Goal: Task Accomplishment & Management: Manage account settings

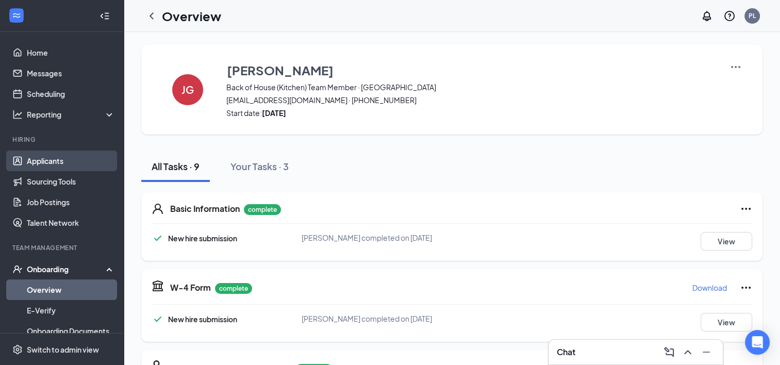
click at [55, 165] on link "Applicants" at bounding box center [71, 161] width 88 height 21
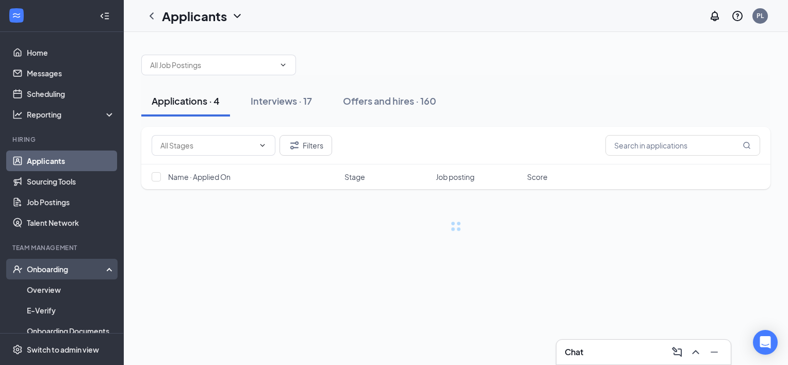
click at [104, 267] on div "Onboarding" at bounding box center [62, 269] width 124 height 21
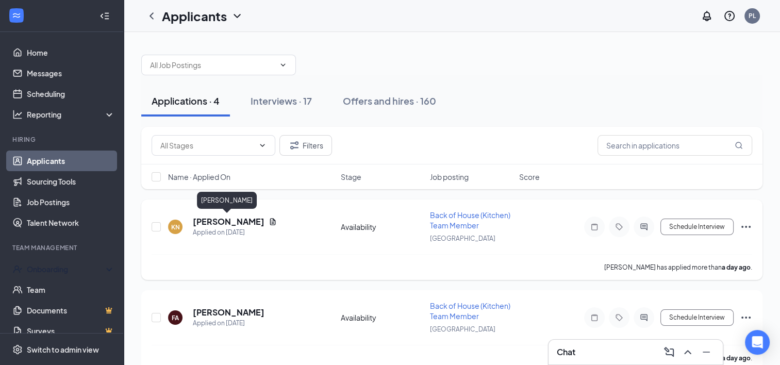
click at [242, 221] on h5 "[PERSON_NAME]" at bounding box center [229, 221] width 72 height 11
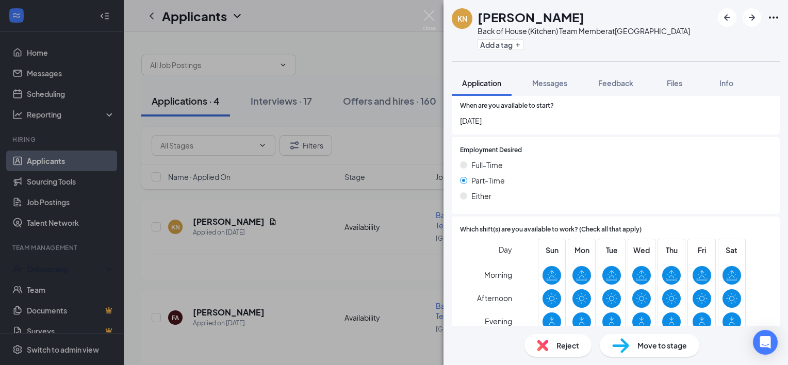
scroll to position [683, 0]
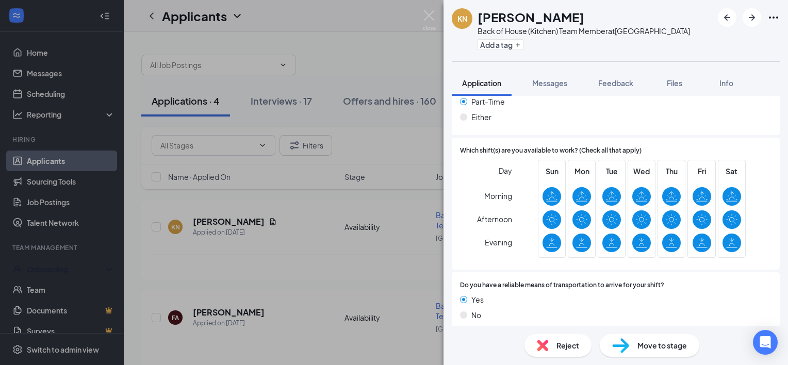
click at [627, 343] on img at bounding box center [620, 345] width 17 height 15
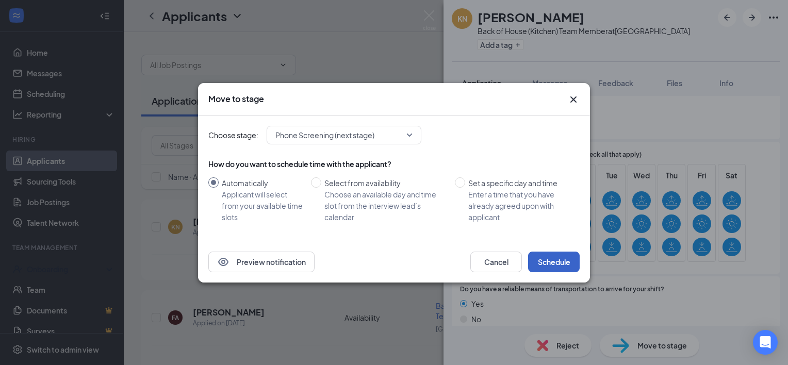
click at [553, 263] on button "Schedule" at bounding box center [554, 262] width 52 height 21
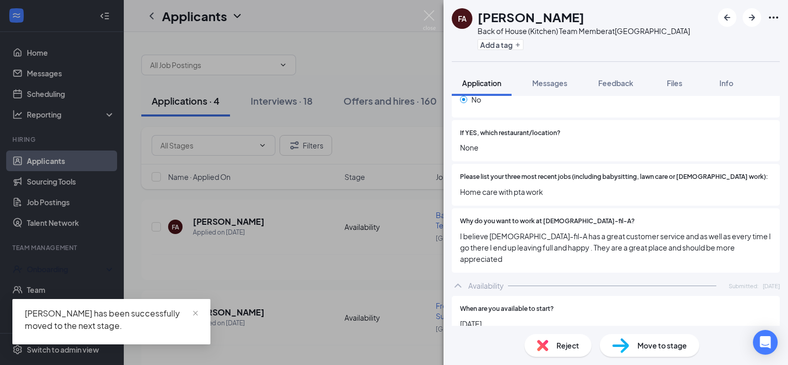
scroll to position [363, 0]
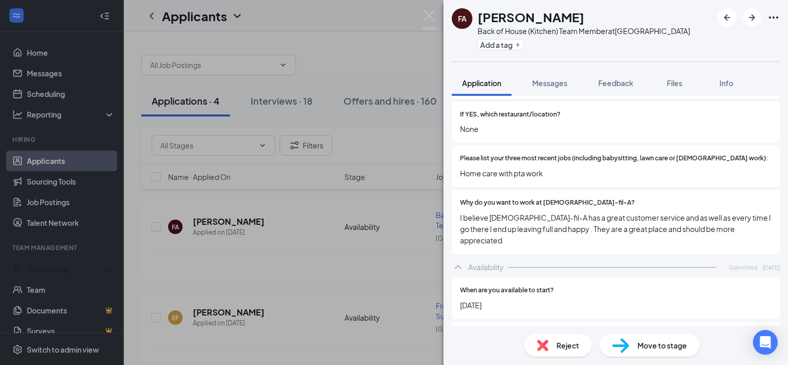
drag, startPoint x: 625, startPoint y: 214, endPoint x: 623, endPoint y: 255, distance: 40.3
click at [623, 257] on div "Availability Submitted: [DATE]" at bounding box center [616, 267] width 328 height 21
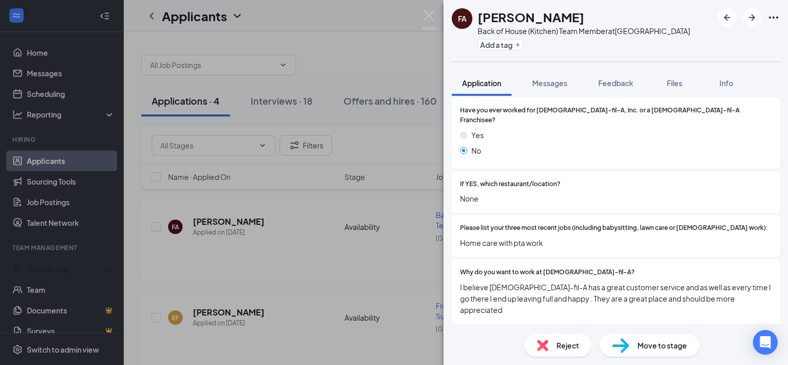
scroll to position [293, 0]
click at [593, 327] on div "Availability Submitted: [DATE]" at bounding box center [616, 337] width 328 height 21
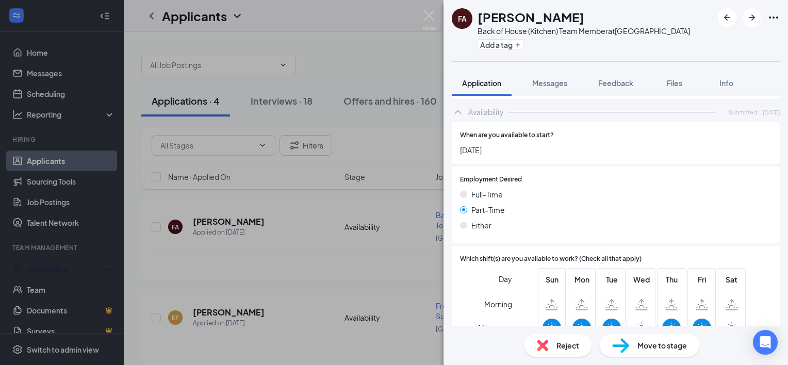
scroll to position [615, 0]
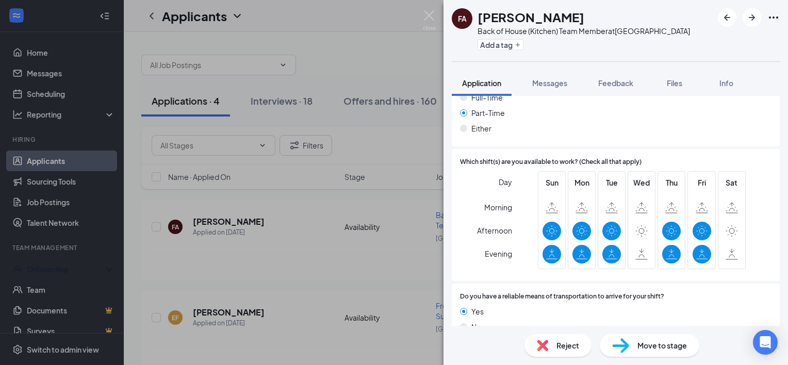
click at [642, 344] on span "Move to stage" at bounding box center [661, 345] width 49 height 11
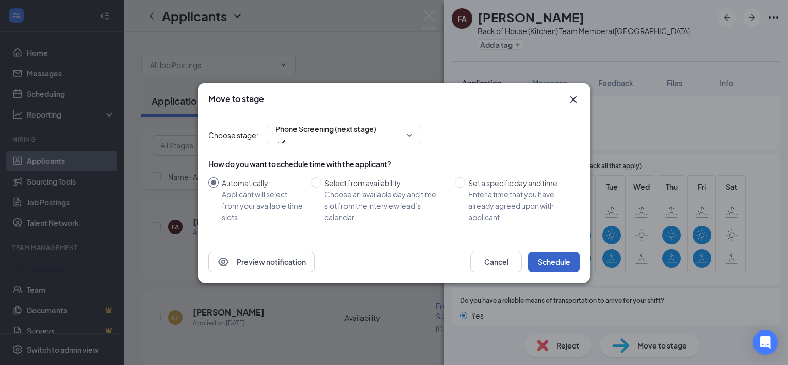
click at [566, 267] on button "Schedule" at bounding box center [554, 262] width 52 height 21
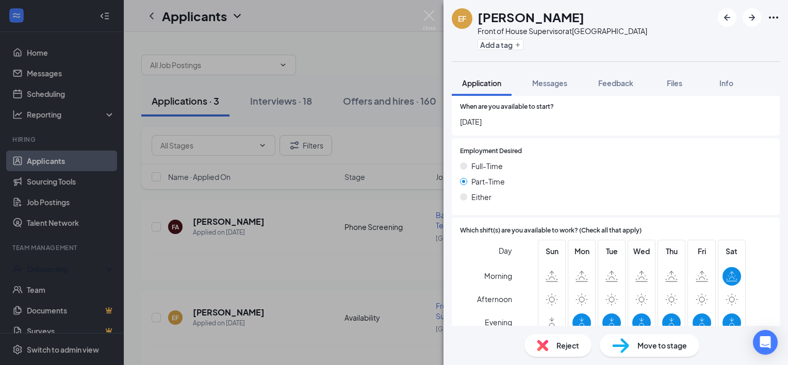
scroll to position [555, 0]
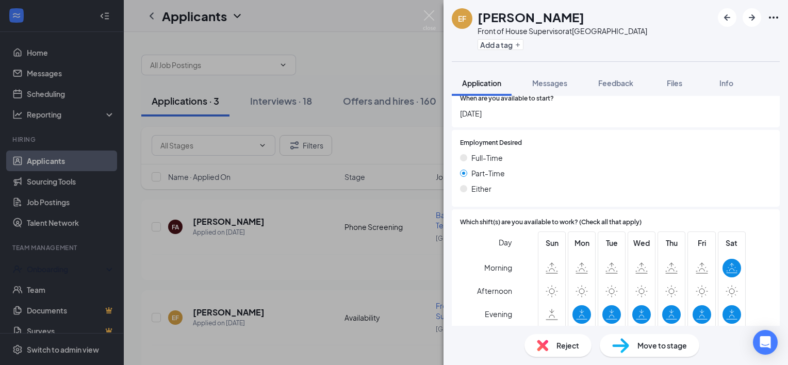
click at [560, 351] on span "Reject" at bounding box center [567, 345] width 23 height 11
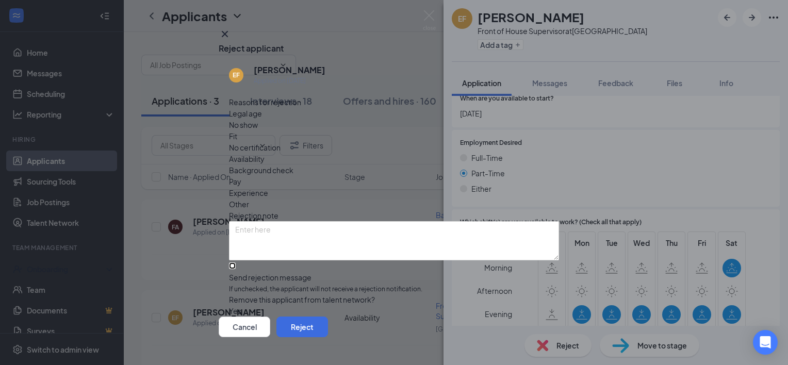
click at [236, 262] on input "Send rejection message If unchecked, the applicant will not receive a rejection…" at bounding box center [232, 265] width 7 height 7
checkbox input "true"
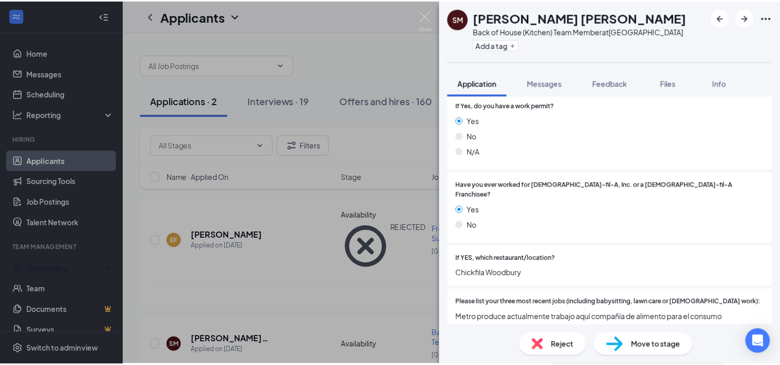
scroll to position [220, 0]
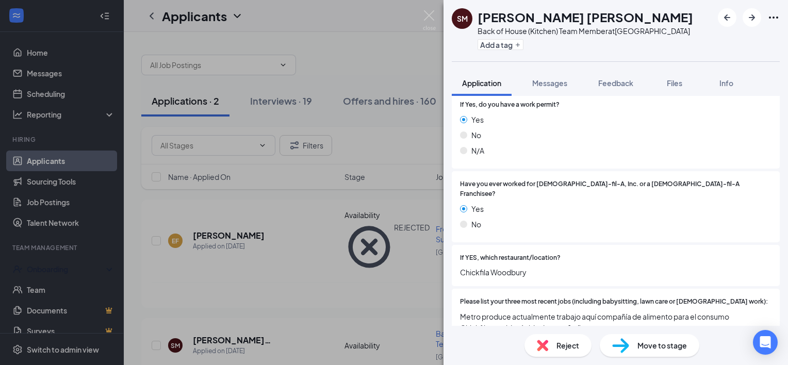
click at [425, 9] on div "[PERSON_NAME] [PERSON_NAME] Back of House (Kitchen) Team Member at [GEOGRAPHIC_…" at bounding box center [394, 182] width 788 height 365
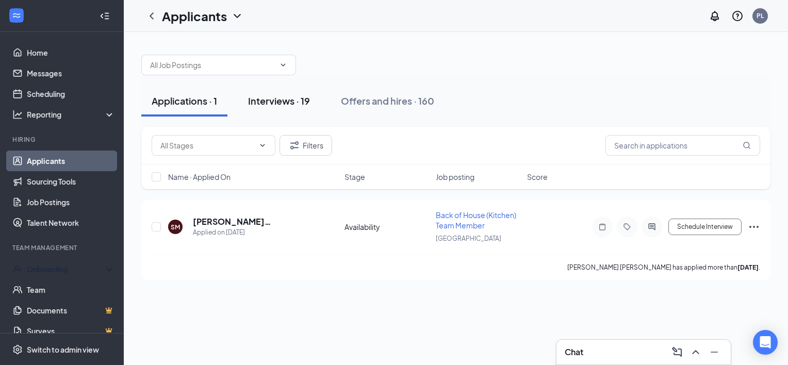
click at [290, 92] on button "Interviews · 19" at bounding box center [279, 101] width 82 height 31
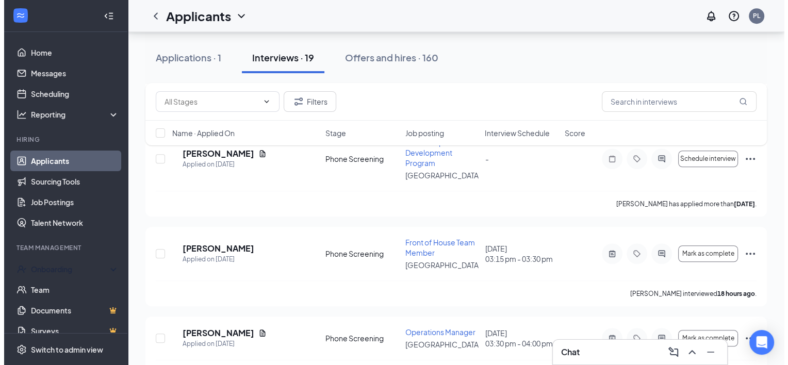
scroll to position [732, 0]
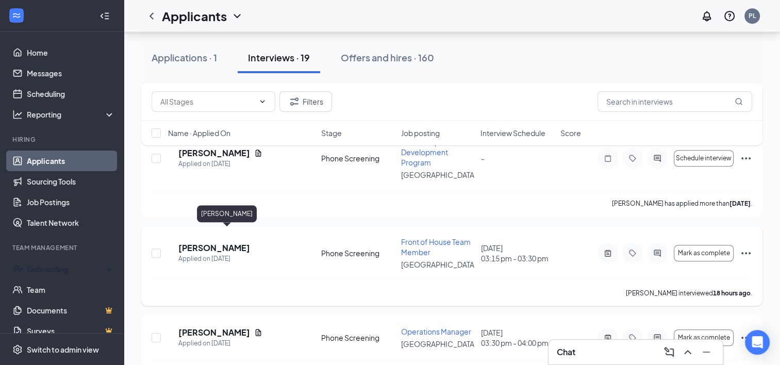
click at [249, 242] on h5 "[PERSON_NAME]" at bounding box center [214, 247] width 72 height 11
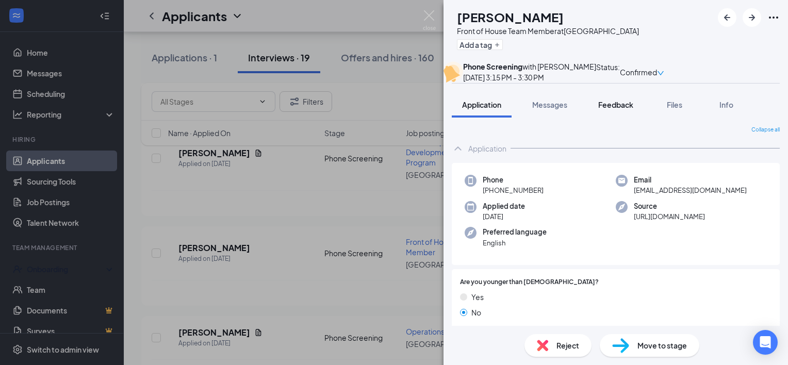
click at [609, 109] on span "Feedback" at bounding box center [615, 104] width 35 height 9
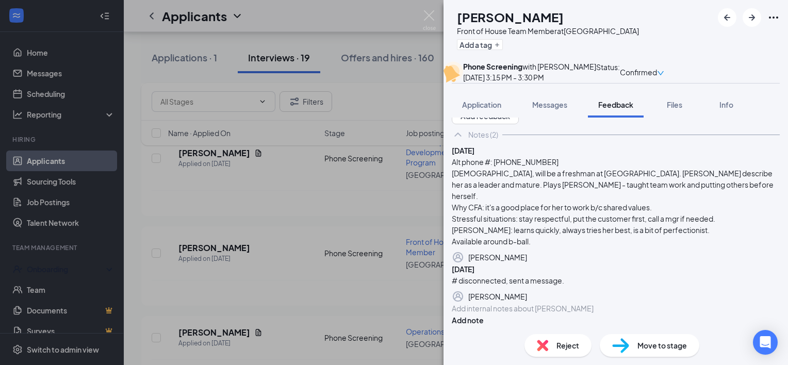
scroll to position [84, 0]
click at [553, 341] on div "Reject" at bounding box center [557, 345] width 67 height 23
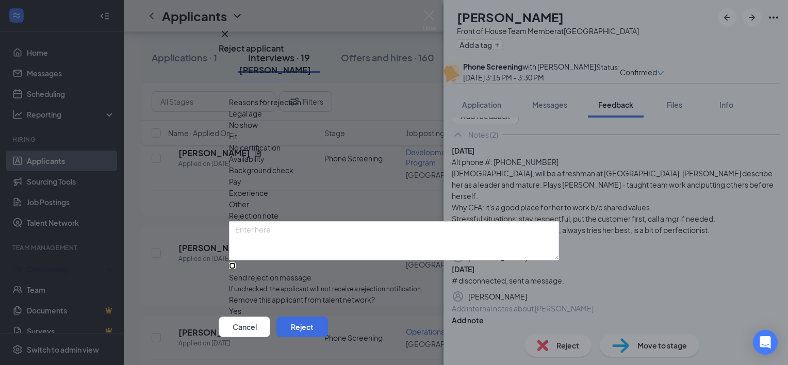
click at [236, 262] on input "Send rejection message If unchecked, the applicant will not receive a rejection…" at bounding box center [232, 265] width 7 height 7
checkbox input "true"
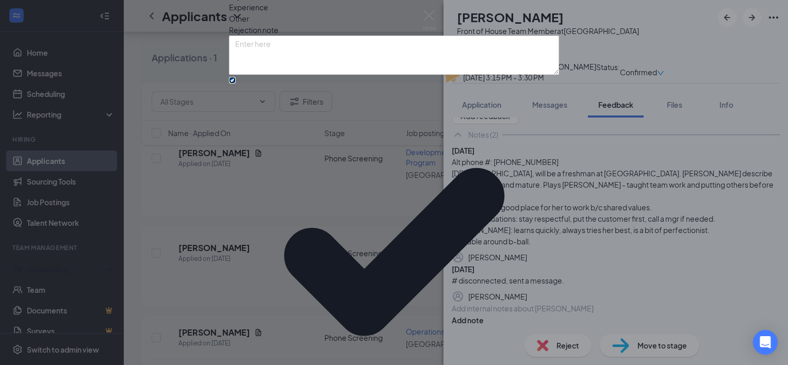
scroll to position [74, 0]
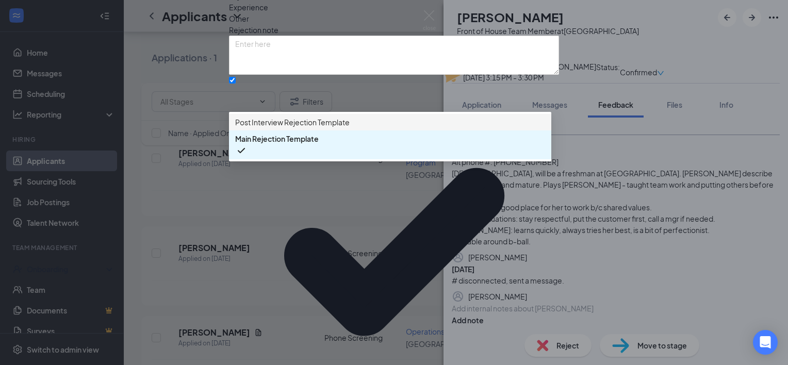
click at [289, 128] on span "Post Interview Rejection Template" at bounding box center [292, 122] width 114 height 11
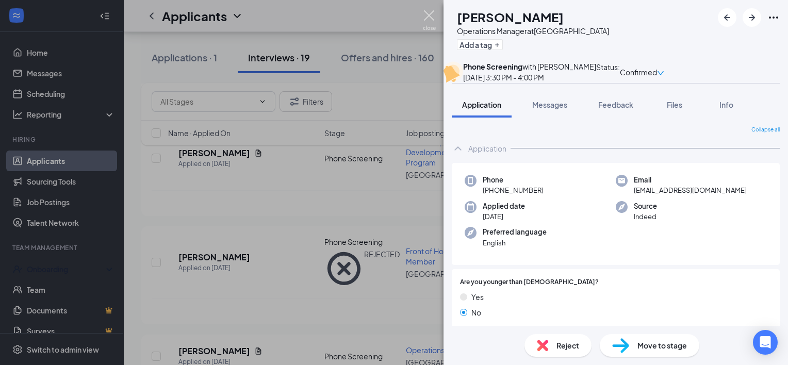
click at [427, 18] on img at bounding box center [429, 20] width 13 height 20
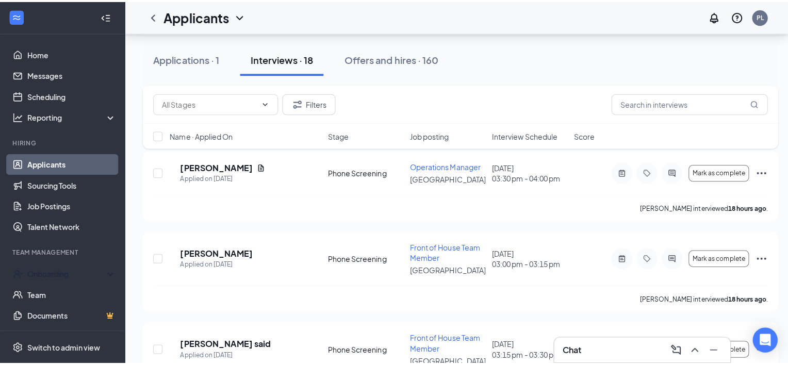
scroll to position [833, 0]
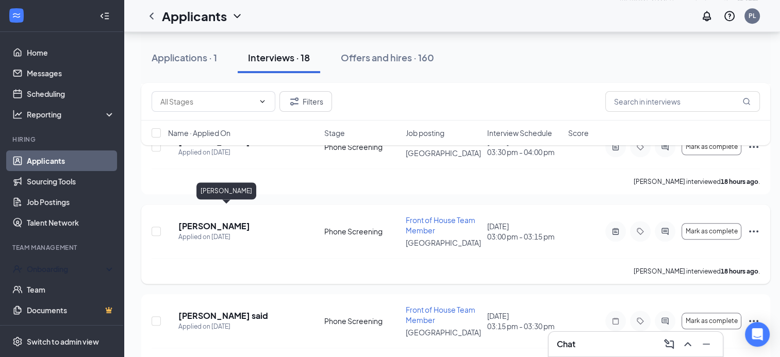
click at [239, 221] on h5 "[PERSON_NAME]" at bounding box center [214, 226] width 72 height 11
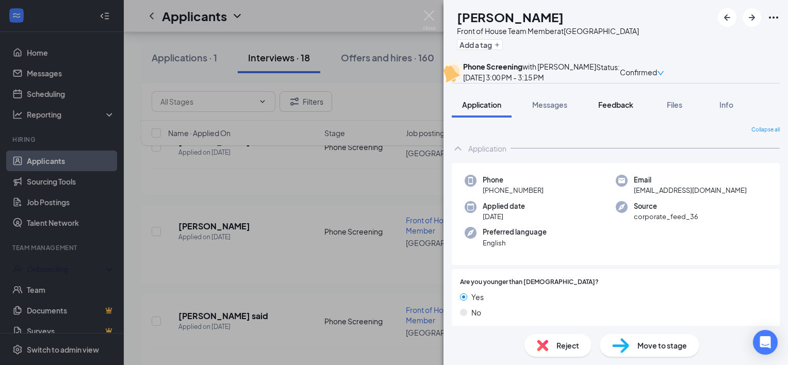
click at [614, 109] on span "Feedback" at bounding box center [615, 104] width 35 height 9
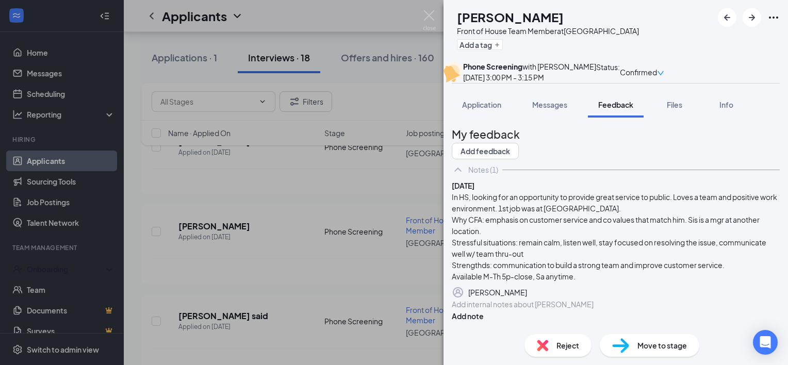
scroll to position [72, 0]
click at [567, 345] on span "Reject" at bounding box center [567, 345] width 23 height 11
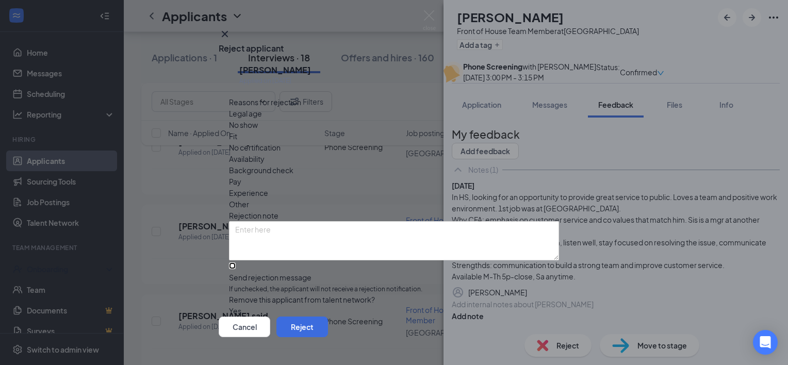
click at [236, 262] on input "Send rejection message If unchecked, the applicant will not receive a rejection…" at bounding box center [232, 265] width 7 height 7
checkbox input "true"
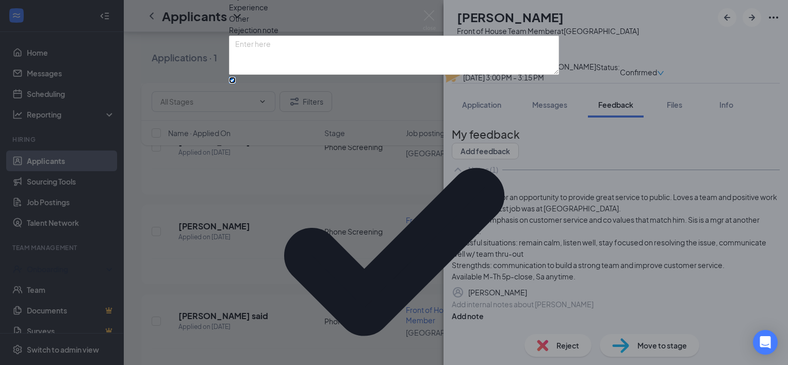
scroll to position [56, 0]
click at [371, 247] on div "Reasons for rejection Legal age No show Fit No certification Availability Backg…" at bounding box center [394, 207] width 330 height 592
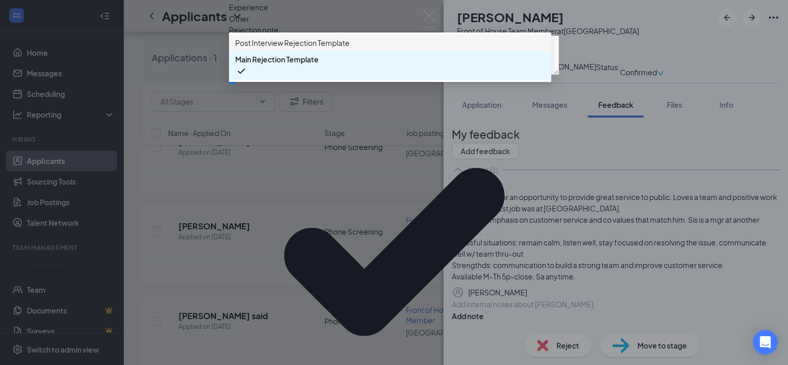
click at [298, 51] on div "Post Interview Rejection Template" at bounding box center [390, 43] width 322 height 16
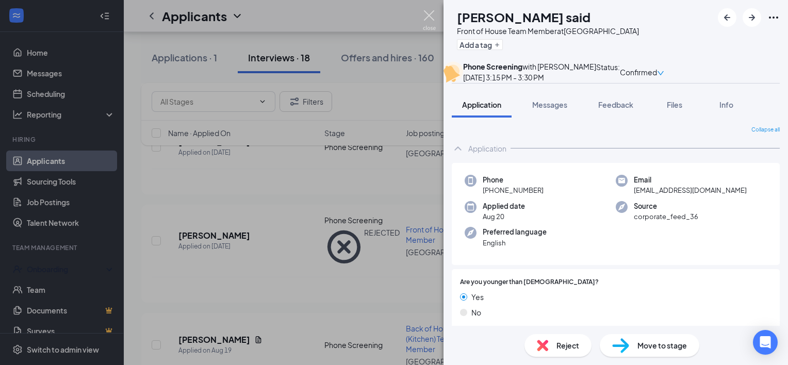
click at [423, 16] on img at bounding box center [429, 20] width 13 height 20
